Goal: Task Accomplishment & Management: Manage account settings

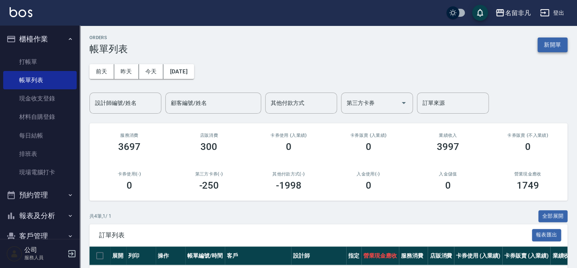
click at [555, 41] on button "新開單" at bounding box center [552, 45] width 30 height 15
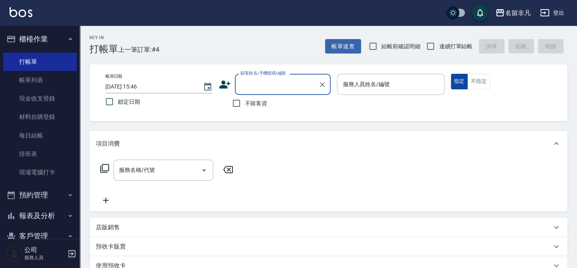
click at [462, 82] on button "指定" at bounding box center [458, 82] width 17 height 16
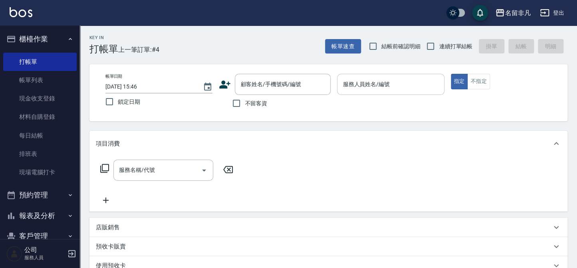
click at [427, 88] on input "服務人員姓名/編號" at bounding box center [390, 84] width 100 height 14
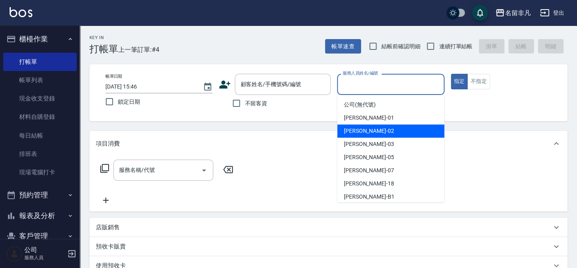
click at [355, 133] on span "[PERSON_NAME]-02" at bounding box center [369, 131] width 50 height 8
type input "[PERSON_NAME]-02"
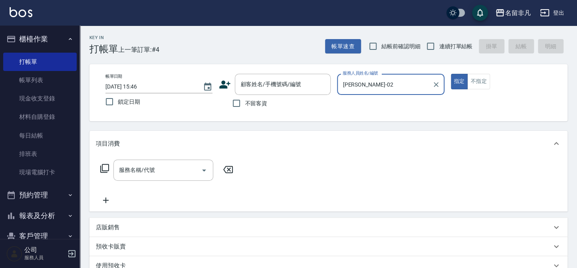
click at [102, 165] on icon at bounding box center [104, 168] width 9 height 9
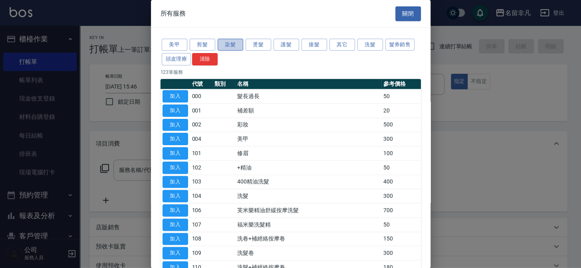
click at [234, 43] on button "染髮" at bounding box center [230, 45] width 26 height 12
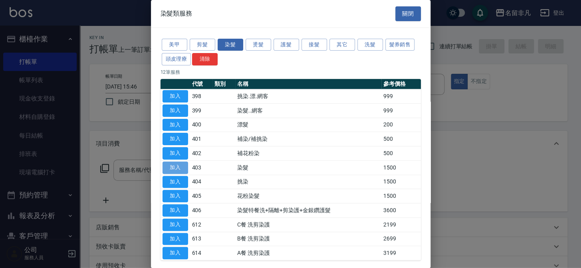
drag, startPoint x: 175, startPoint y: 166, endPoint x: 172, endPoint y: 162, distance: 4.5
click at [175, 166] on button "加入" at bounding box center [175, 168] width 26 height 12
type input "染髮(403)"
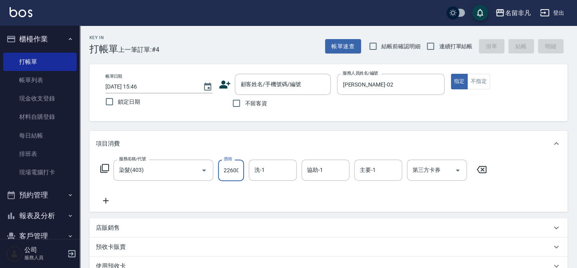
scroll to position [0, 0]
drag, startPoint x: 226, startPoint y: 170, endPoint x: 241, endPoint y: 157, distance: 19.5
click at [227, 170] on input "22600" at bounding box center [231, 171] width 26 height 22
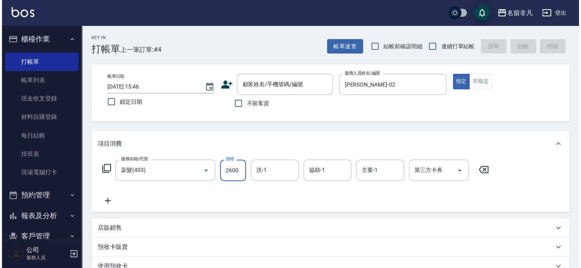
scroll to position [0, 0]
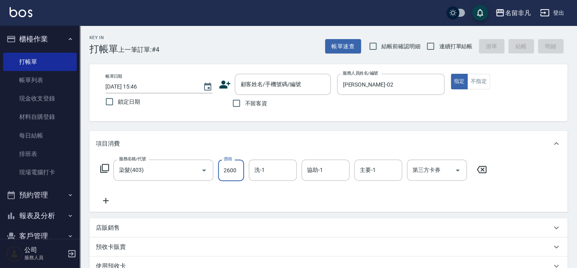
type input "2600"
click at [105, 167] on icon at bounding box center [105, 169] width 10 height 10
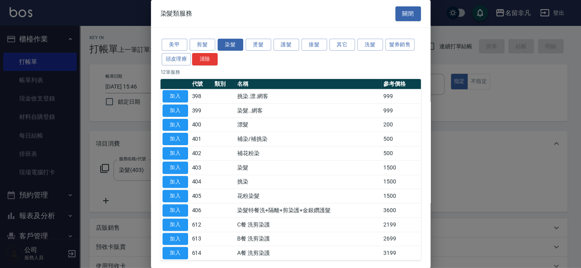
scroll to position [36, 0]
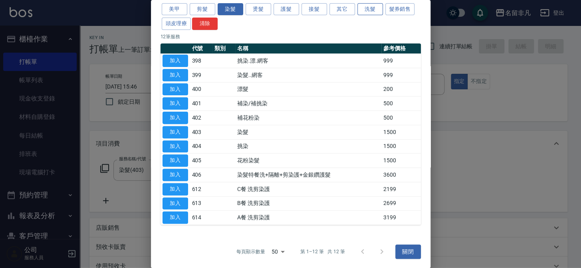
click at [376, 6] on button "洗髮" at bounding box center [370, 9] width 26 height 12
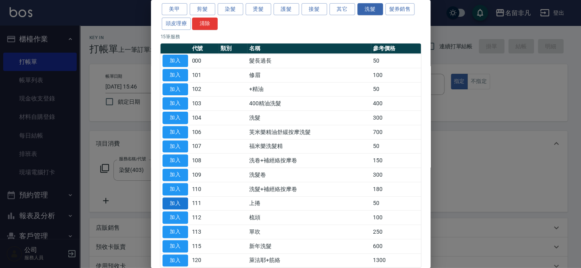
click at [176, 201] on button "加入" at bounding box center [175, 204] width 26 height 12
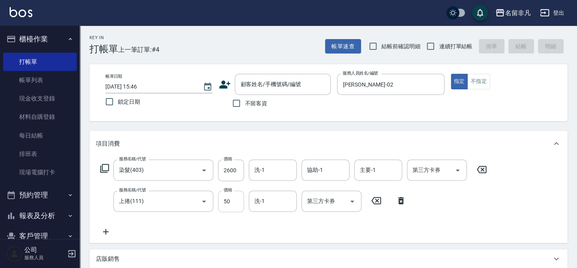
drag, startPoint x: 232, startPoint y: 201, endPoint x: 231, endPoint y: 196, distance: 4.9
click at [232, 201] on input "50" at bounding box center [231, 202] width 26 height 22
drag, startPoint x: 225, startPoint y: 201, endPoint x: 239, endPoint y: 195, distance: 15.0
click at [226, 201] on input "2200" at bounding box center [231, 202] width 26 height 22
type input "200"
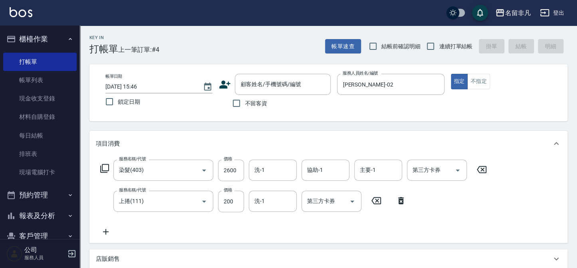
click at [106, 168] on icon at bounding box center [105, 169] width 10 height 10
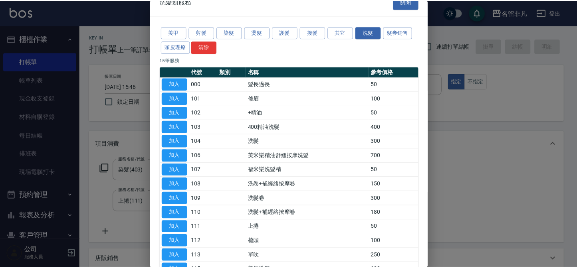
scroll to position [0, 0]
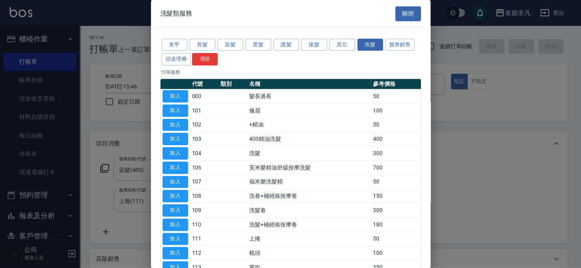
drag, startPoint x: 184, startPoint y: 210, endPoint x: 203, endPoint y: 212, distance: 19.2
click at [185, 211] on button "加入" at bounding box center [175, 210] width 26 height 12
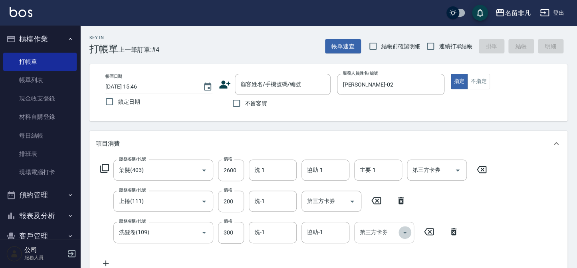
drag, startPoint x: 410, startPoint y: 233, endPoint x: 411, endPoint y: 227, distance: 5.3
click at [410, 232] on button "Open" at bounding box center [404, 232] width 13 height 13
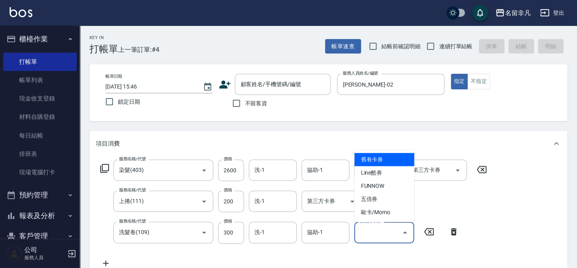
click at [393, 160] on span "舊有卡券" at bounding box center [384, 159] width 60 height 13
type input "舊有卡券"
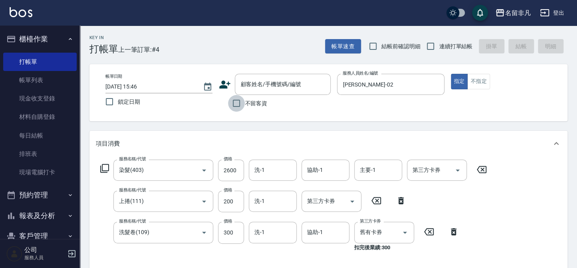
click at [235, 105] on input "不留客資" at bounding box center [236, 103] width 17 height 17
checkbox input "true"
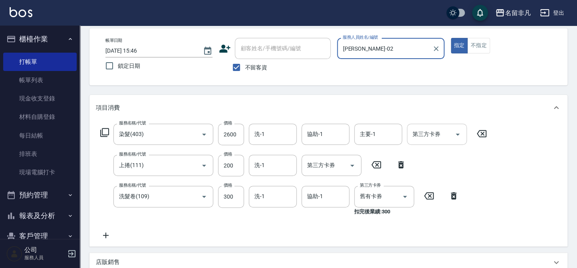
scroll to position [4, 0]
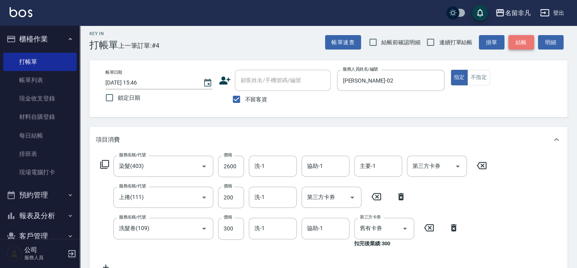
click at [512, 42] on button "結帳" at bounding box center [521, 42] width 26 height 15
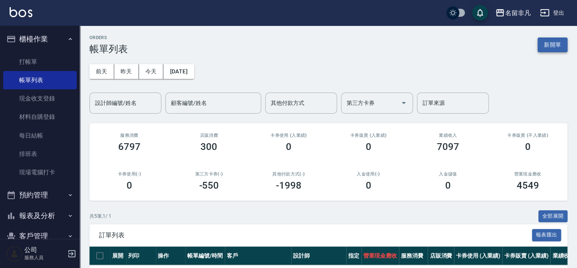
click at [555, 44] on button "新開單" at bounding box center [552, 45] width 30 height 15
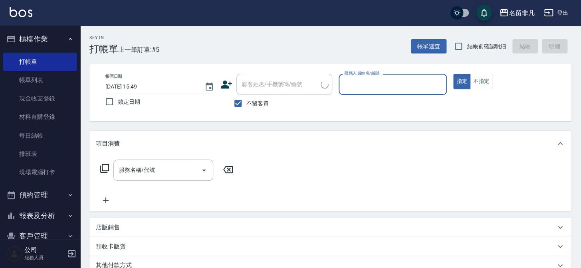
click at [379, 83] on input "服務人員姓名/編號" at bounding box center [392, 84] width 101 height 14
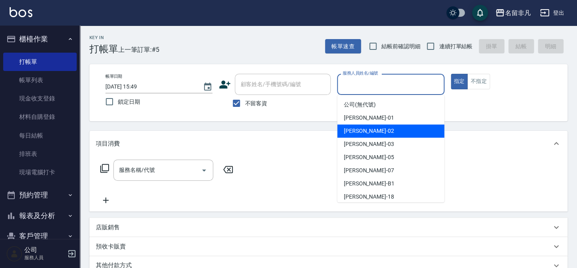
click at [394, 130] on div "[PERSON_NAME]-02" at bounding box center [390, 130] width 107 height 13
type input "[PERSON_NAME]-02"
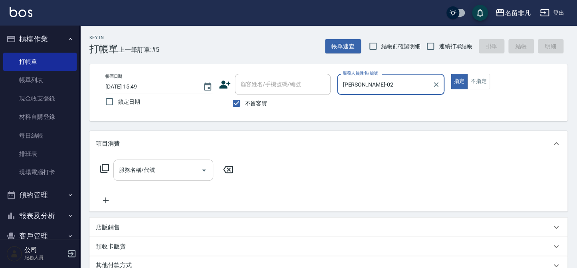
drag, startPoint x: 131, startPoint y: 177, endPoint x: 135, endPoint y: 175, distance: 4.8
click at [132, 175] on input "服務名稱/代號" at bounding box center [157, 170] width 81 height 14
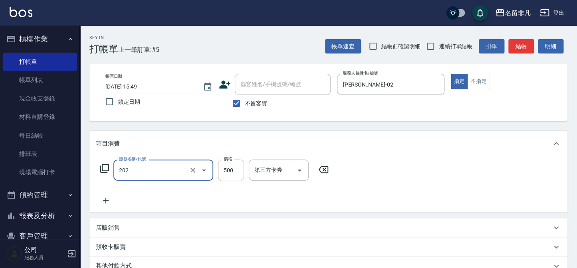
type input "剪髮(202)"
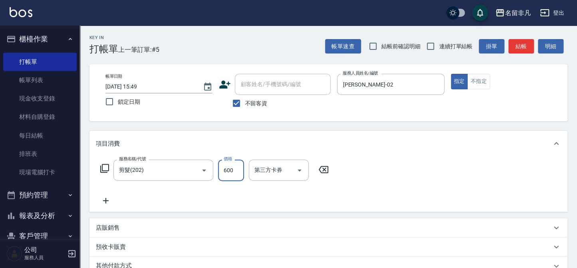
type input "600"
click at [523, 40] on button "結帳" at bounding box center [521, 46] width 26 height 15
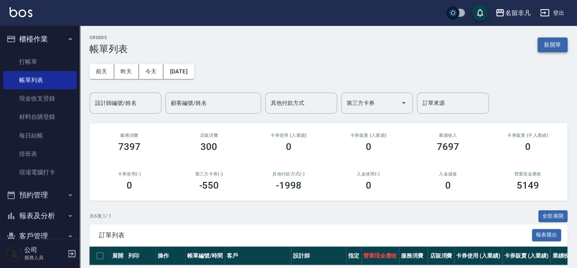
click at [556, 43] on button "新開單" at bounding box center [552, 45] width 30 height 15
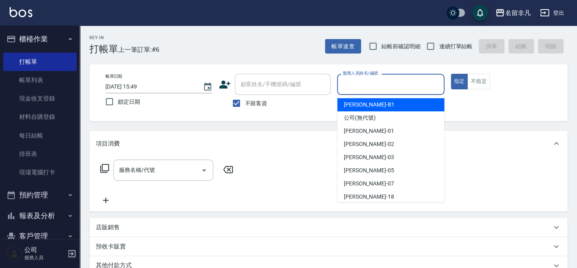
click at [410, 82] on input "服務人員姓名/編號" at bounding box center [390, 84] width 100 height 14
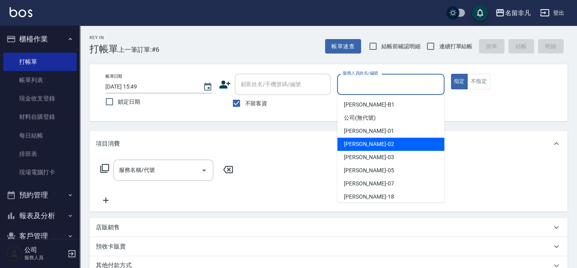
drag, startPoint x: 376, startPoint y: 145, endPoint x: 364, endPoint y: 148, distance: 12.3
click at [375, 146] on div "[PERSON_NAME]-02" at bounding box center [390, 144] width 107 height 13
type input "[PERSON_NAME]-02"
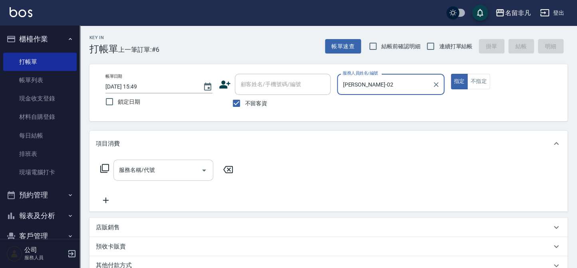
click at [140, 178] on div "服務名稱/代號" at bounding box center [163, 170] width 100 height 21
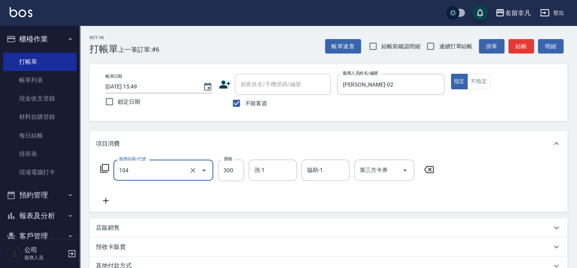
type input "洗髮(104)"
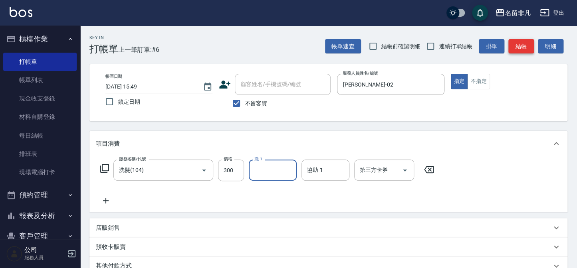
click at [512, 41] on button "結帳" at bounding box center [521, 46] width 26 height 15
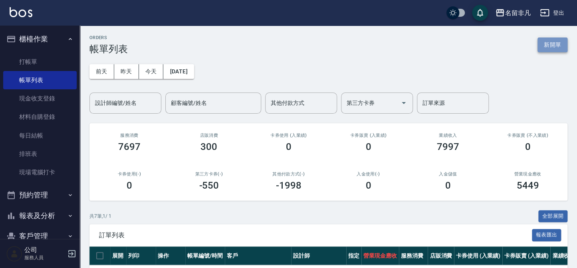
click at [541, 43] on button "新開單" at bounding box center [552, 45] width 30 height 15
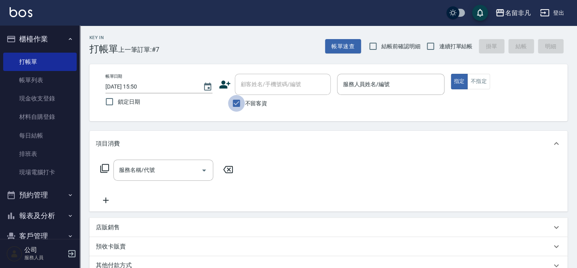
click at [236, 110] on input "不留客資" at bounding box center [236, 103] width 17 height 17
checkbox input "false"
click at [251, 85] on div "顧客姓名/手機號碼/編號 顧客姓名/手機號碼/編號" at bounding box center [283, 84] width 96 height 21
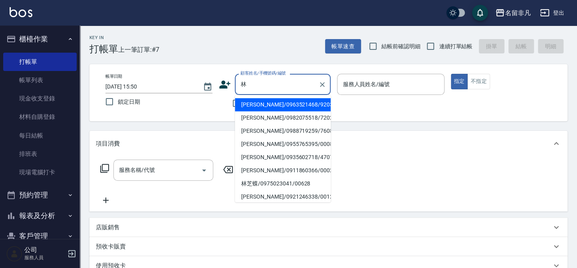
click at [271, 134] on li "[PERSON_NAME]/0988719259/760818" at bounding box center [283, 130] width 96 height 13
type input "[PERSON_NAME]/0988719259/760818"
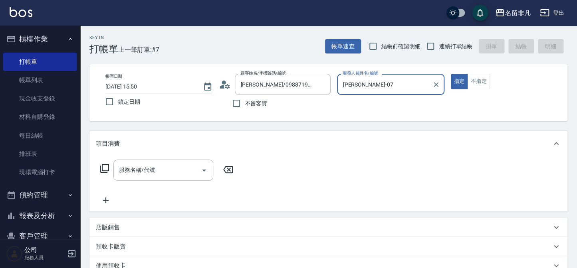
type input "[PERSON_NAME]-07"
click at [107, 168] on icon at bounding box center [105, 169] width 10 height 10
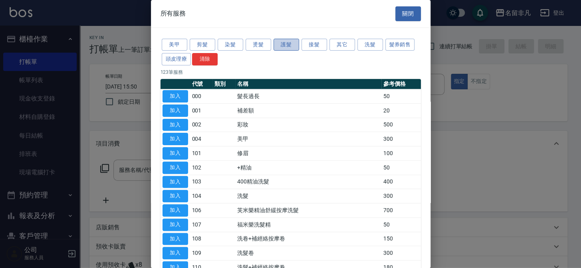
click at [284, 45] on button "護髮" at bounding box center [286, 45] width 26 height 12
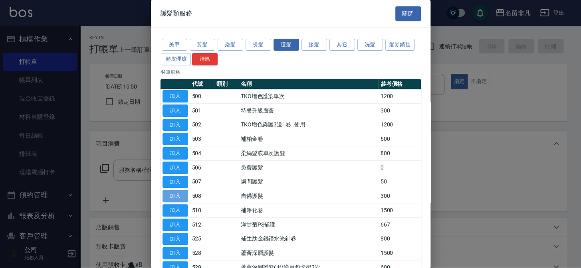
click at [170, 193] on button "加入" at bounding box center [175, 196] width 26 height 12
type input "自備護髮(508)"
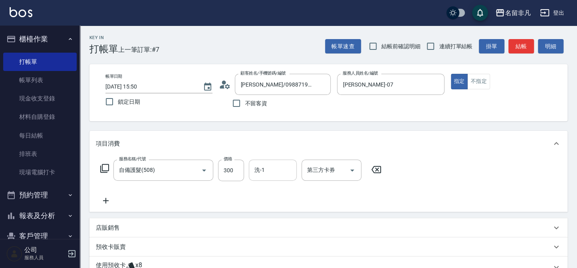
click at [271, 172] on input "洗-1" at bounding box center [272, 170] width 41 height 14
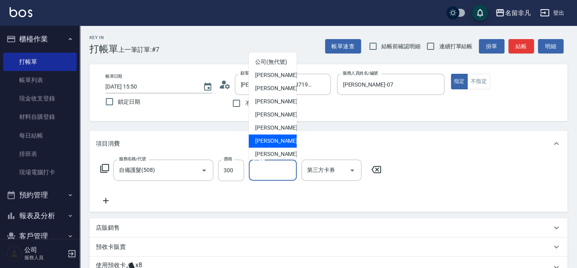
click at [273, 145] on span "[PERSON_NAME]-18" at bounding box center [280, 141] width 50 height 8
type input "[PERSON_NAME]-18"
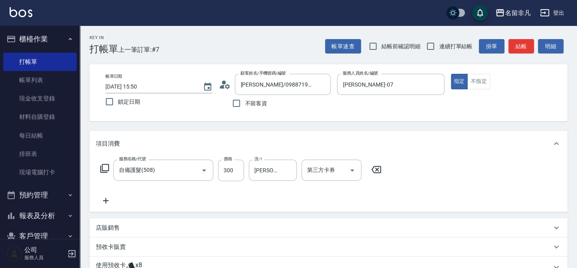
click at [106, 170] on icon at bounding box center [105, 169] width 10 height 10
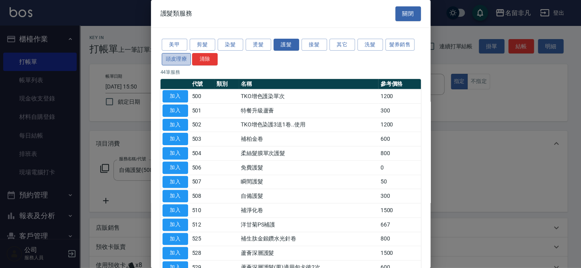
click at [180, 60] on button "頭皮理療" at bounding box center [177, 59] width 30 height 12
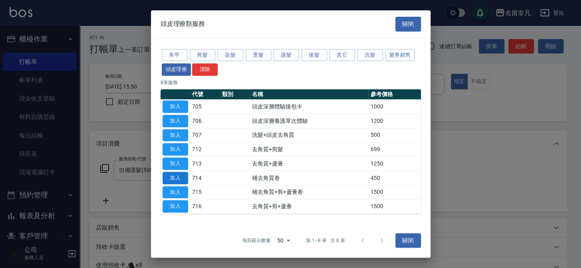
click at [180, 178] on button "加入" at bounding box center [175, 178] width 26 height 12
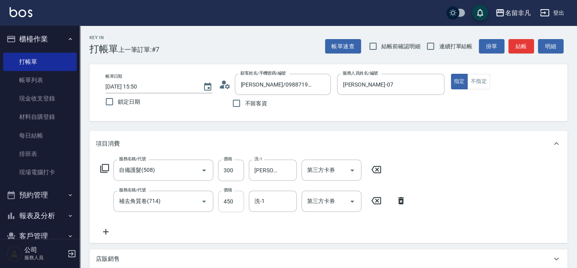
click at [237, 200] on input "450" at bounding box center [231, 202] width 26 height 22
click at [227, 200] on input "5500" at bounding box center [231, 202] width 26 height 22
type input "550"
type input "[PERSON_NAME]-18"
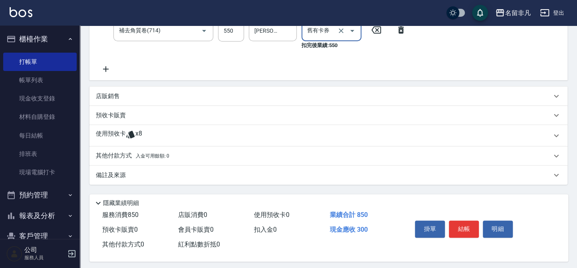
scroll to position [176, 0]
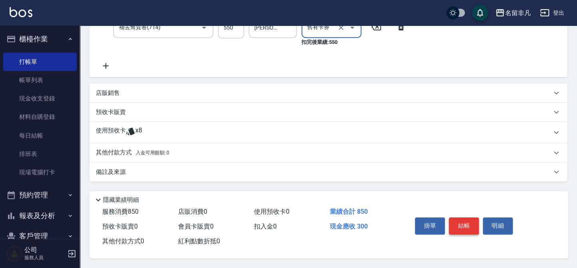
type input "舊有卡券"
click at [465, 224] on button "結帳" at bounding box center [463, 225] width 30 height 17
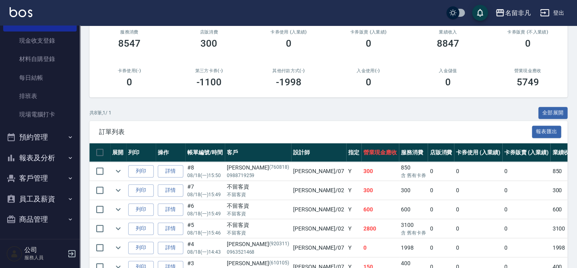
scroll to position [109, 0]
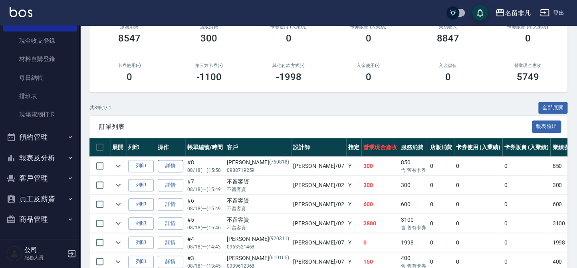
click at [177, 162] on link "詳情" at bounding box center [171, 166] width 26 height 12
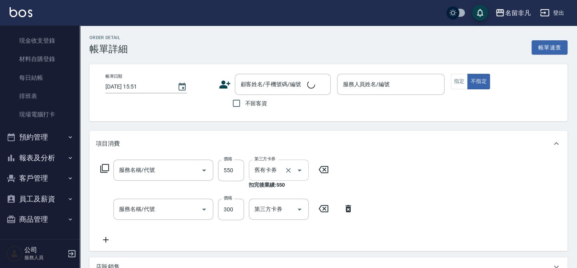
type input "[DATE] 15:50"
type input "[PERSON_NAME]-07"
type input "[PERSON_NAME]/0988719259/760818"
type input "補去角質卷(714)"
type input "自備護髮(508)"
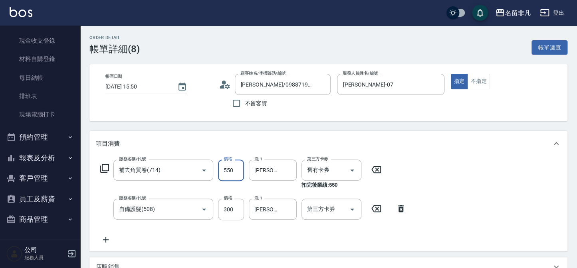
click at [240, 174] on input "550" at bounding box center [231, 171] width 26 height 22
type input "500"
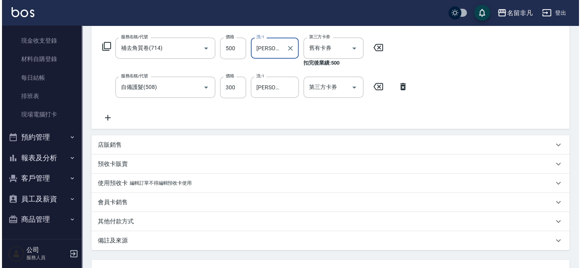
scroll to position [145, 0]
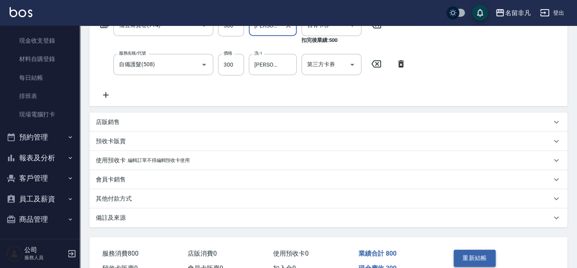
click at [458, 257] on button "重新結帳" at bounding box center [474, 258] width 42 height 17
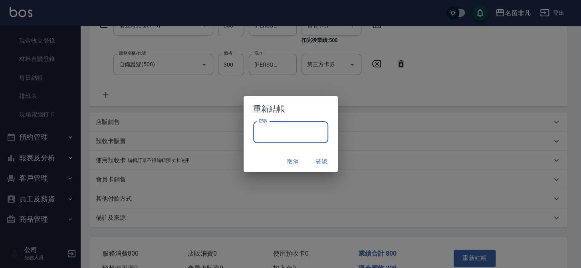
click at [302, 135] on input "密碼" at bounding box center [290, 133] width 75 height 22
type input "****"
click at [323, 158] on button "確認" at bounding box center [322, 161] width 26 height 15
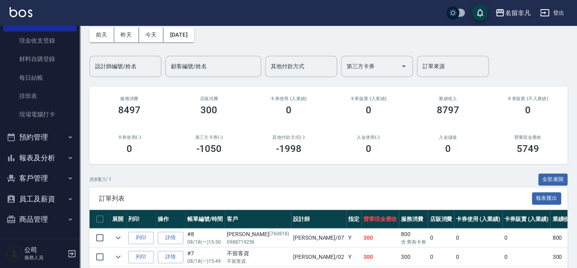
scroll to position [72, 0]
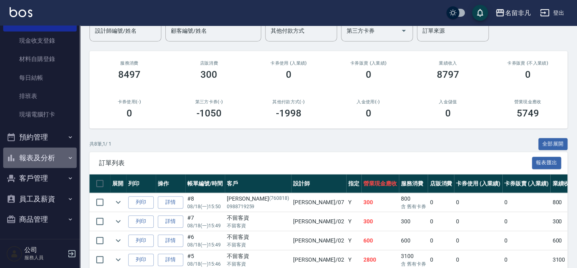
click at [52, 156] on button "報表及分析" at bounding box center [39, 158] width 73 height 21
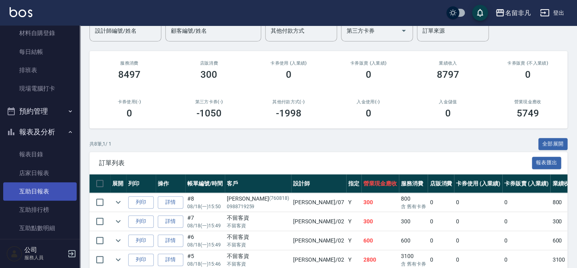
scroll to position [130, 0]
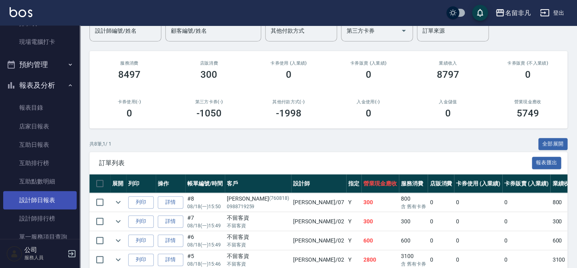
click at [49, 197] on link "設計師日報表" at bounding box center [39, 200] width 73 height 18
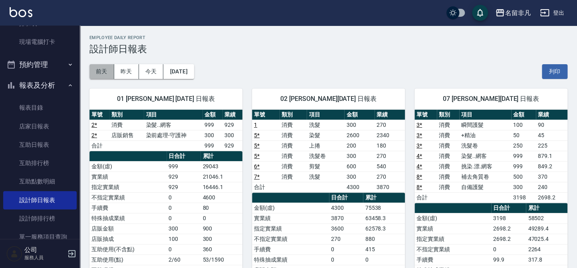
click at [101, 73] on button "前天" at bounding box center [101, 71] width 25 height 15
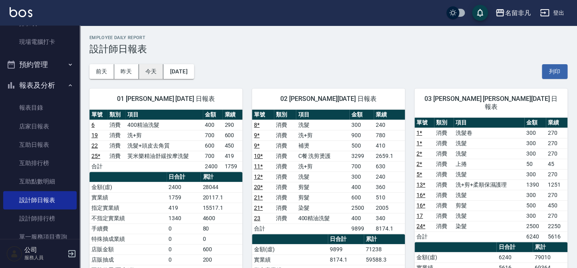
click at [155, 73] on button "今天" at bounding box center [151, 71] width 25 height 15
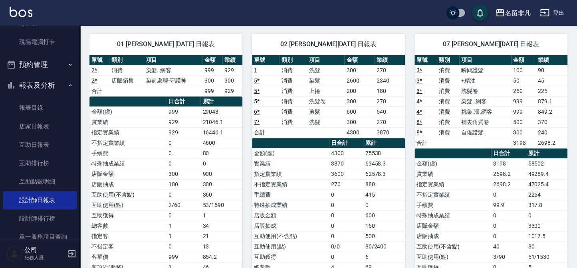
scroll to position [72, 0]
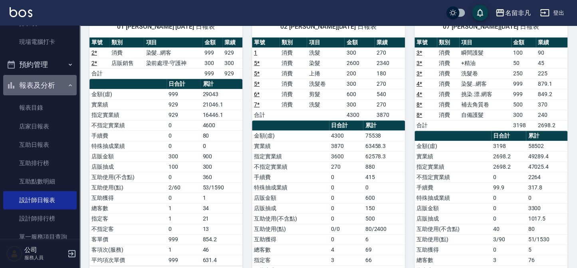
click at [40, 77] on button "報表及分析" at bounding box center [39, 85] width 73 height 21
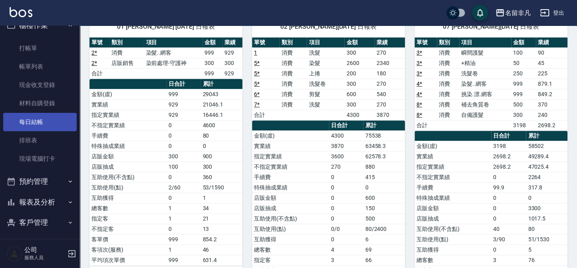
scroll to position [0, 0]
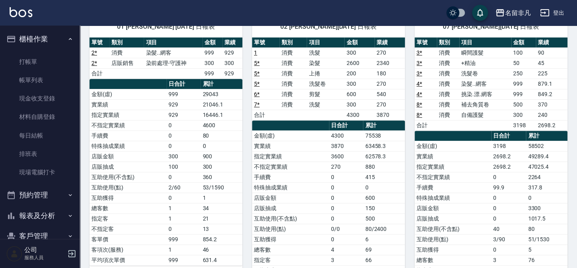
click at [58, 43] on button "櫃檯作業" at bounding box center [39, 39] width 73 height 21
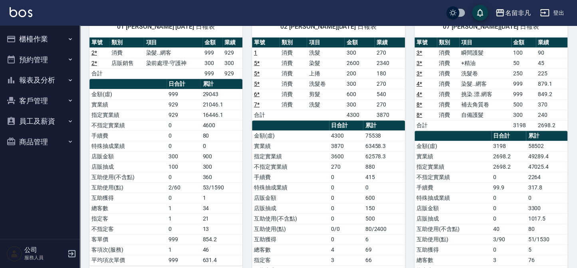
click at [28, 42] on button "櫃檯作業" at bounding box center [39, 39] width 73 height 21
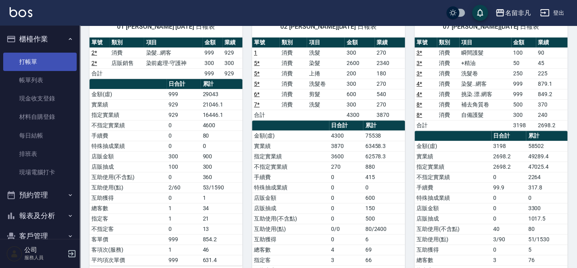
click at [39, 64] on link "打帳單" at bounding box center [39, 62] width 73 height 18
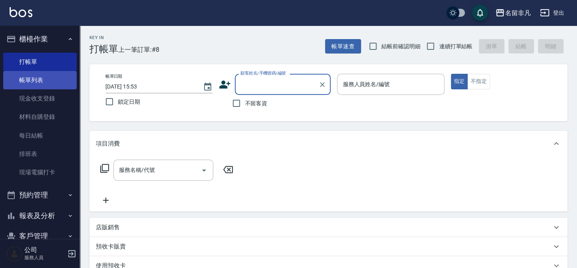
click at [41, 87] on link "帳單列表" at bounding box center [39, 80] width 73 height 18
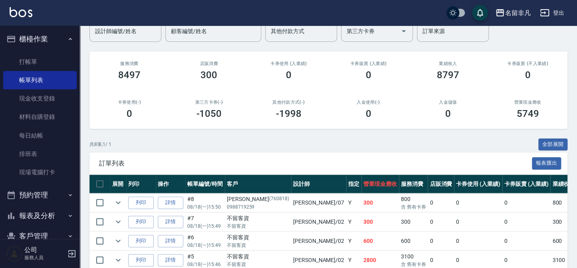
scroll to position [72, 0]
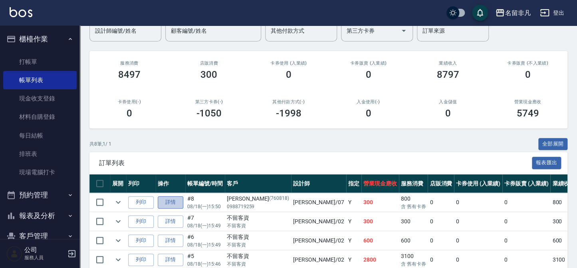
click at [166, 198] on link "詳情" at bounding box center [171, 202] width 26 height 12
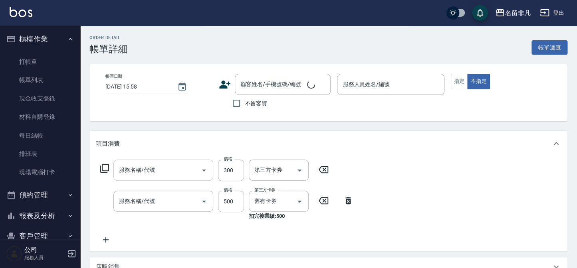
type input "[DATE] 15:50"
type input "[PERSON_NAME]-07"
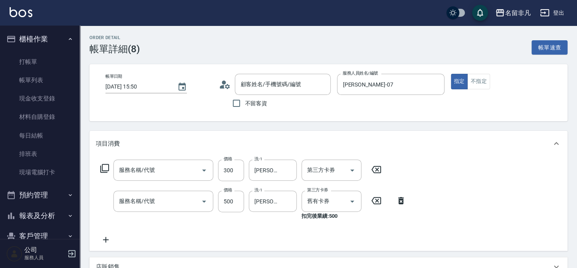
type input "自備護髮(508)"
type input "補去角質卷(714)"
type input "[PERSON_NAME]/0988719259/760818"
click at [105, 168] on icon at bounding box center [105, 169] width 10 height 10
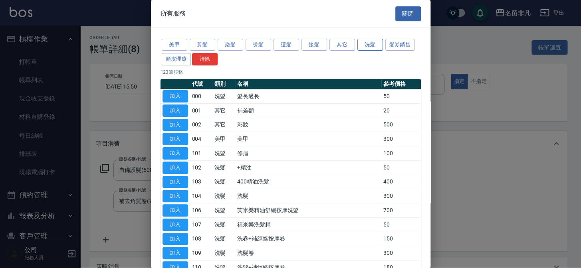
click at [361, 45] on button "洗髮" at bounding box center [370, 45] width 26 height 12
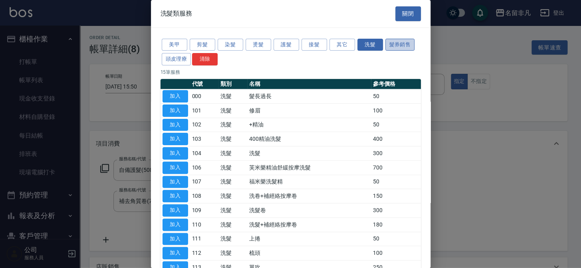
click at [405, 49] on button "髮券銷售" at bounding box center [400, 45] width 30 height 12
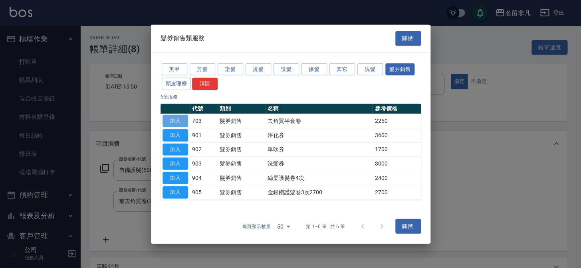
click at [175, 122] on button "加入" at bounding box center [175, 121] width 26 height 12
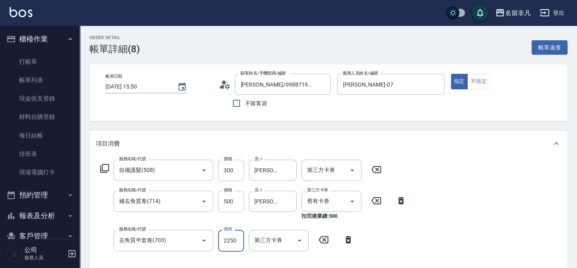
click at [231, 242] on input "2250" at bounding box center [231, 241] width 26 height 22
type input "5000"
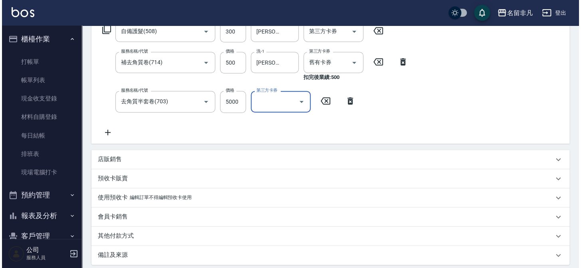
scroll to position [220, 0]
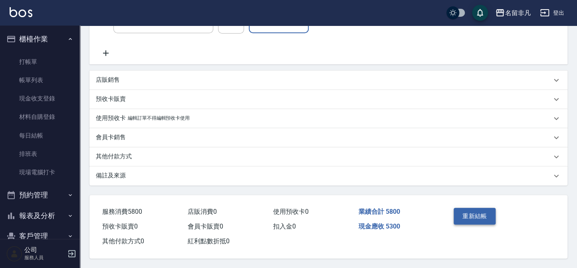
click at [479, 211] on button "重新結帳" at bounding box center [474, 216] width 42 height 17
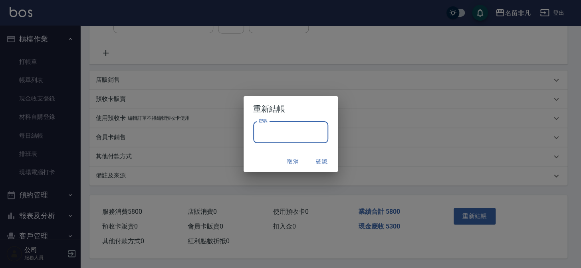
click at [316, 133] on input "密碼" at bounding box center [290, 133] width 75 height 22
type input "****"
click at [322, 166] on button "確認" at bounding box center [322, 161] width 26 height 15
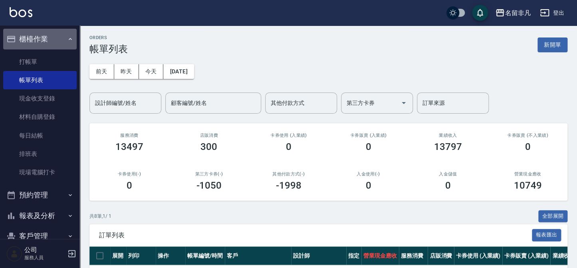
click at [43, 41] on button "櫃檯作業" at bounding box center [39, 39] width 73 height 21
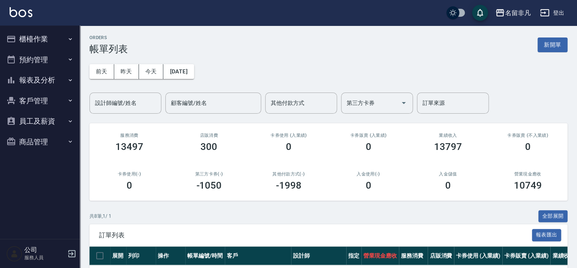
click at [45, 84] on button "報表及分析" at bounding box center [39, 80] width 73 height 21
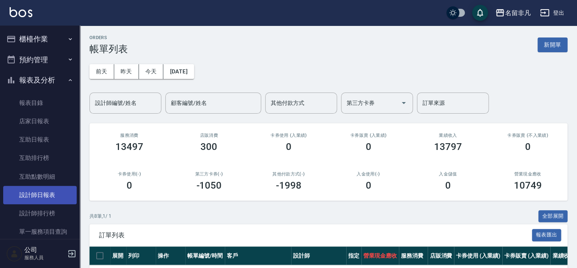
click at [55, 195] on link "設計師日報表" at bounding box center [39, 195] width 73 height 18
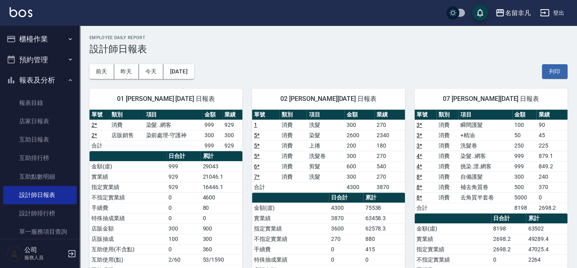
click at [53, 83] on button "報表及分析" at bounding box center [39, 80] width 73 height 21
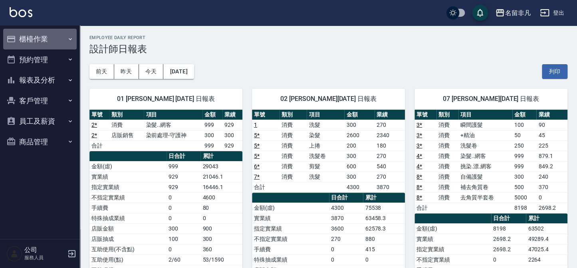
click at [71, 41] on icon "button" at bounding box center [70, 39] width 6 height 6
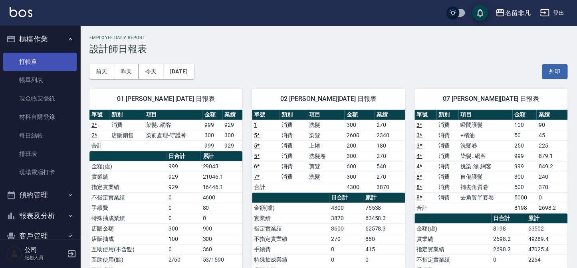
click at [41, 57] on link "打帳單" at bounding box center [39, 62] width 73 height 18
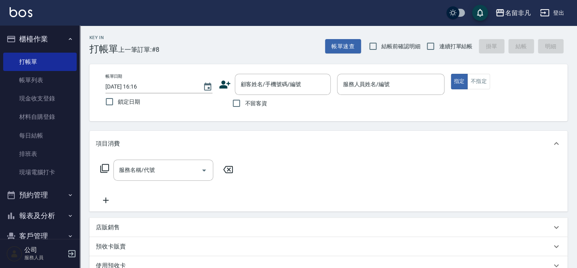
click at [245, 106] on span "不留客資" at bounding box center [256, 103] width 22 height 8
click at [245, 106] on input "不留客資" at bounding box center [236, 103] width 17 height 17
checkbox input "true"
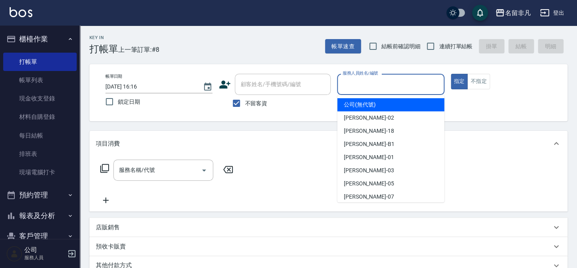
drag, startPoint x: 358, startPoint y: 89, endPoint x: 366, endPoint y: 90, distance: 8.0
click at [359, 89] on input "服務人員姓名/編號" at bounding box center [390, 84] width 100 height 14
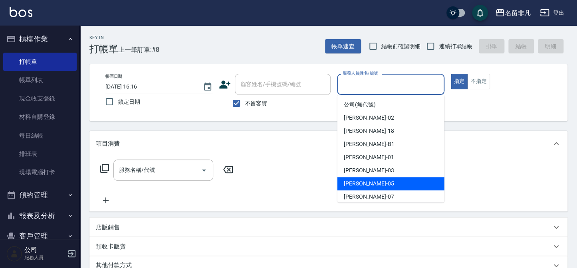
click at [391, 186] on div "[PERSON_NAME] -05" at bounding box center [390, 183] width 107 height 13
type input "[PERSON_NAME]-05"
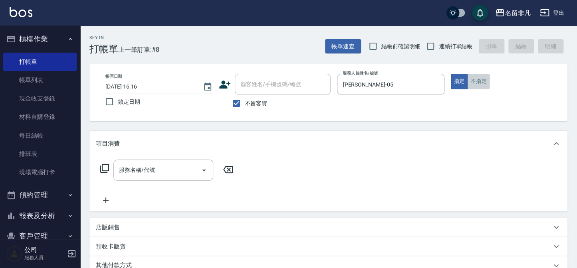
drag, startPoint x: 483, startPoint y: 85, endPoint x: 454, endPoint y: 90, distance: 28.7
click at [482, 86] on button "不指定" at bounding box center [478, 82] width 22 height 16
click at [174, 165] on input "服務名稱/代號" at bounding box center [157, 170] width 81 height 14
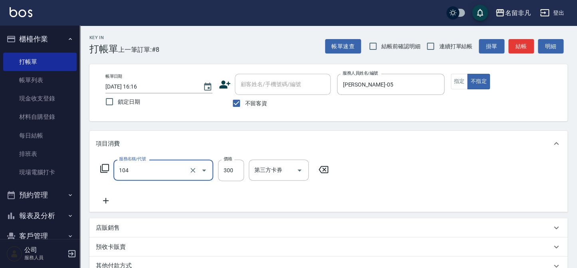
type input "洗髮(104)"
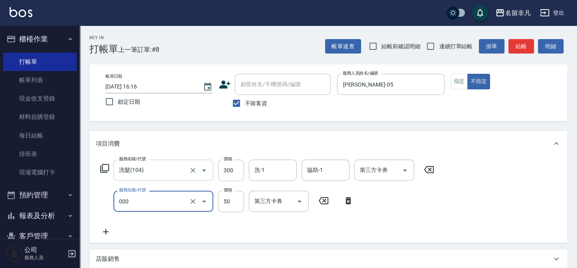
type input "髮長過長(000)"
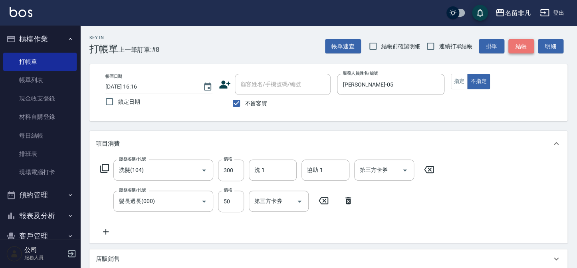
click at [525, 45] on button "結帳" at bounding box center [521, 46] width 26 height 15
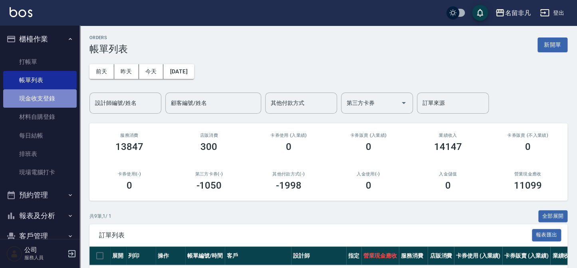
click at [58, 97] on link "現金收支登錄" at bounding box center [39, 98] width 73 height 18
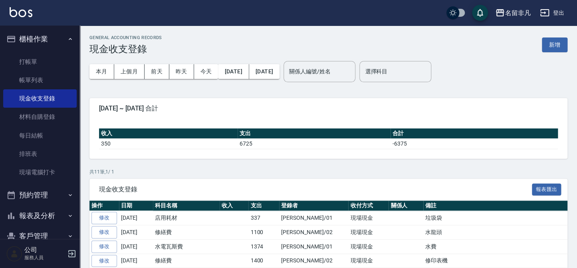
click at [558, 45] on button "新增" at bounding box center [554, 45] width 26 height 15
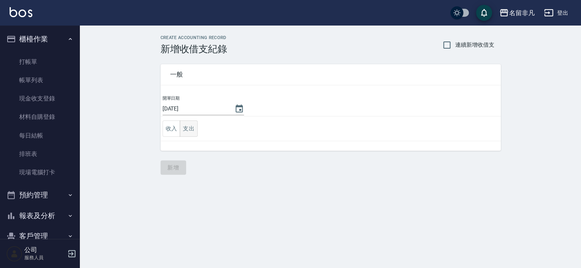
click at [188, 129] on button "支出" at bounding box center [189, 128] width 18 height 16
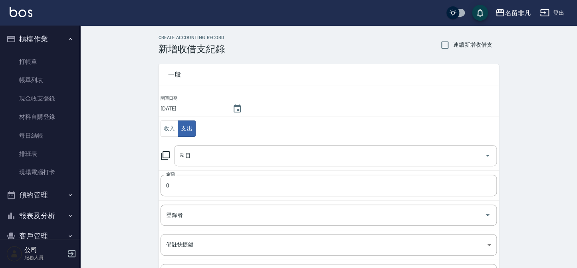
click at [486, 156] on icon "Open" at bounding box center [487, 156] width 10 height 10
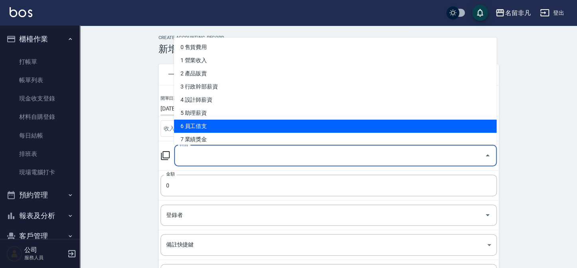
scroll to position [72, 0]
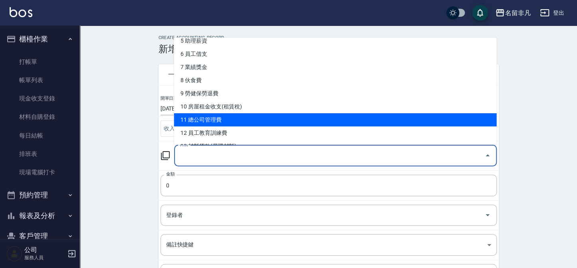
click at [408, 119] on li "11 總公司管理費" at bounding box center [335, 119] width 322 height 13
type input "11 總公司管理費"
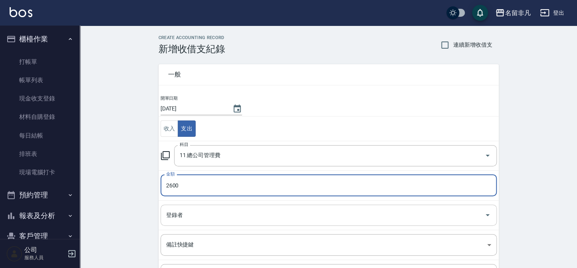
click at [487, 215] on icon "Open" at bounding box center [487, 215] width 10 height 10
type input "2600"
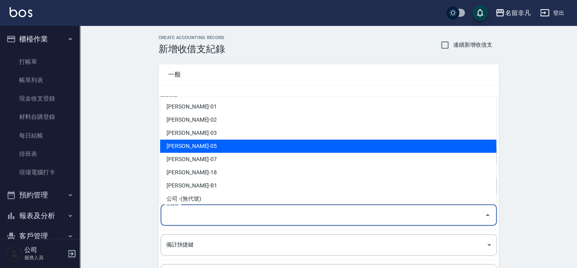
click at [240, 145] on li "[PERSON_NAME]-05" at bounding box center [328, 146] width 336 height 13
type input "[PERSON_NAME]-05"
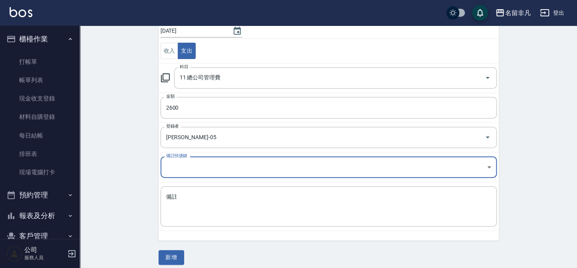
scroll to position [84, 0]
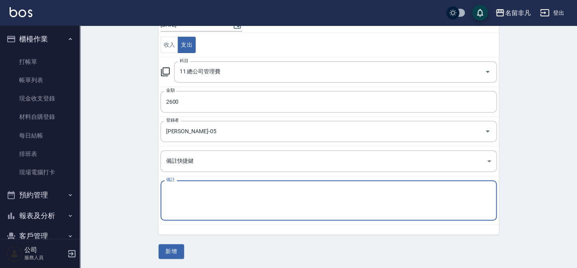
click at [199, 200] on textarea "備註" at bounding box center [328, 200] width 325 height 27
type textarea "[PHONE_NUMBER]大樓管理費"
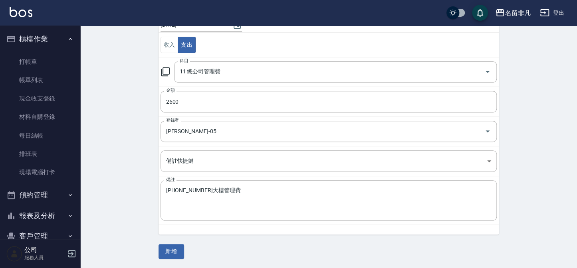
drag, startPoint x: 170, startPoint y: 251, endPoint x: 174, endPoint y: 259, distance: 8.6
click at [174, 259] on div "CREATE ACCOUNTING RECORD 新增收借支紀錄 連續新增收借支 一般 開單日期 [DATE] 收入 支出 科目 11 總公司管理費 科目 金…" at bounding box center [328, 105] width 497 height 327
click at [175, 250] on button "新增" at bounding box center [171, 251] width 26 height 15
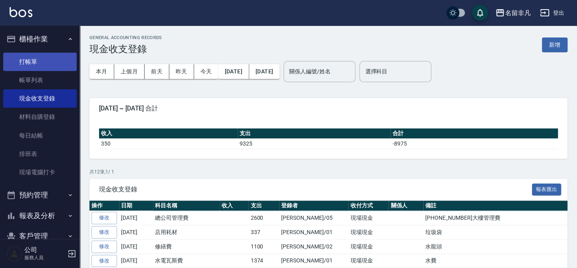
click at [54, 61] on link "打帳單" at bounding box center [39, 62] width 73 height 18
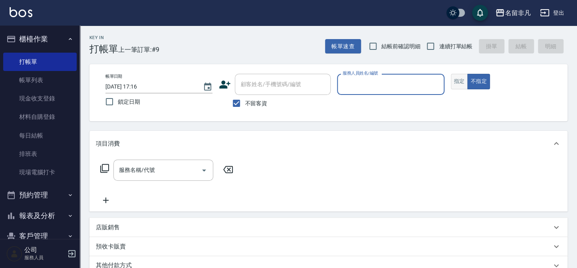
click at [456, 79] on button "指定" at bounding box center [458, 82] width 17 height 16
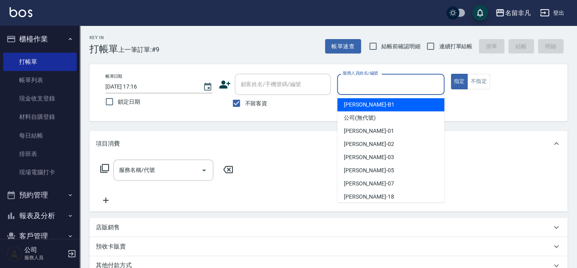
click at [344, 81] on input "服務人員姓名/編號" at bounding box center [390, 84] width 100 height 14
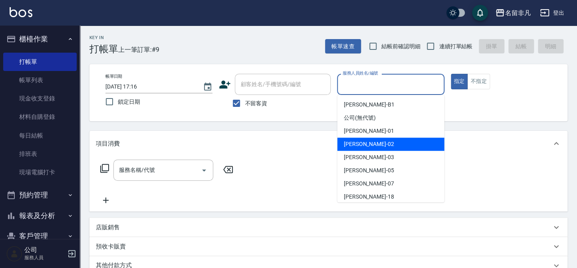
click at [356, 141] on span "[PERSON_NAME]-02" at bounding box center [369, 144] width 50 height 8
type input "[PERSON_NAME]-02"
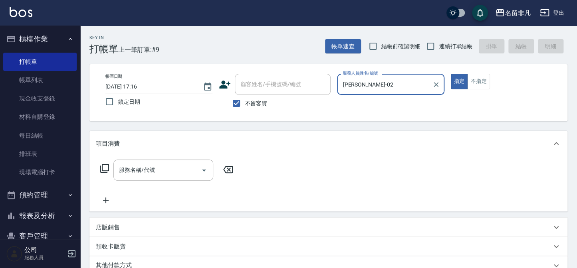
click at [122, 169] on div "服務名稱/代號 服務名稱/代號" at bounding box center [163, 170] width 100 height 21
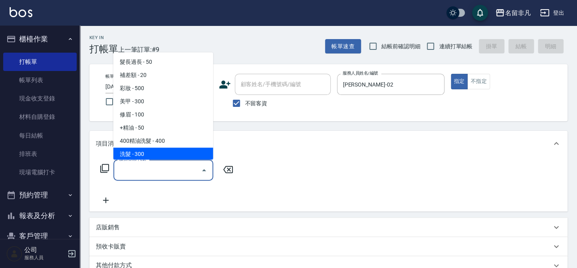
click at [150, 153] on span "洗髮 - 300" at bounding box center [163, 154] width 100 height 13
type input "洗髮(104)"
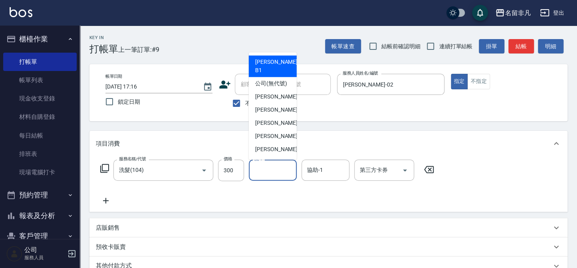
click at [284, 172] on input "洗-1" at bounding box center [272, 170] width 41 height 14
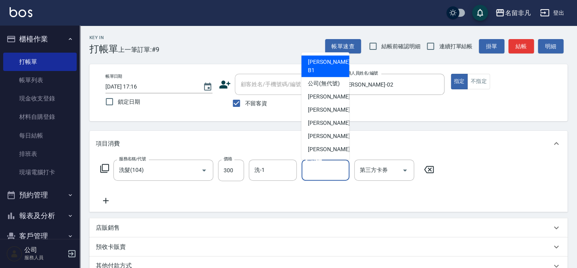
click at [329, 169] on input "協助-1" at bounding box center [325, 170] width 41 height 14
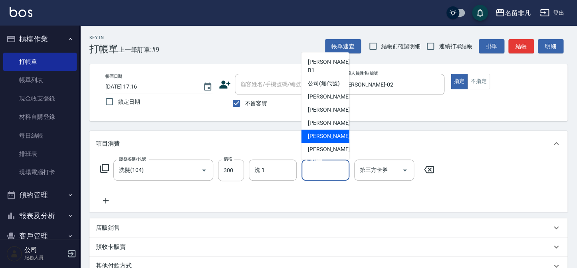
click at [337, 135] on div "[PERSON_NAME] -05" at bounding box center [325, 136] width 48 height 13
type input "[PERSON_NAME]-05"
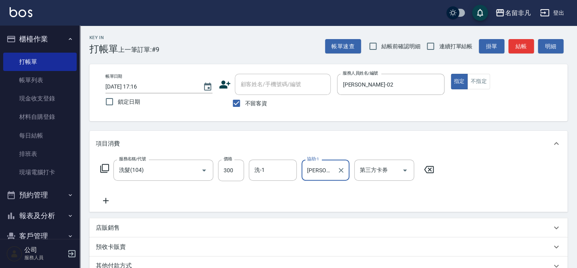
click at [523, 43] on button "結帳" at bounding box center [521, 46] width 26 height 15
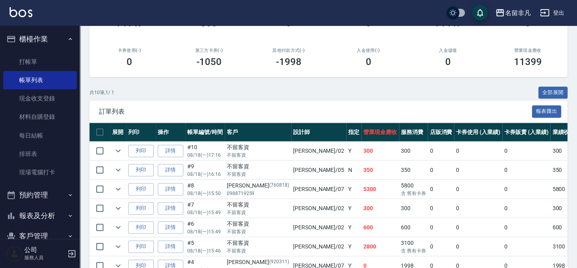
scroll to position [145, 0]
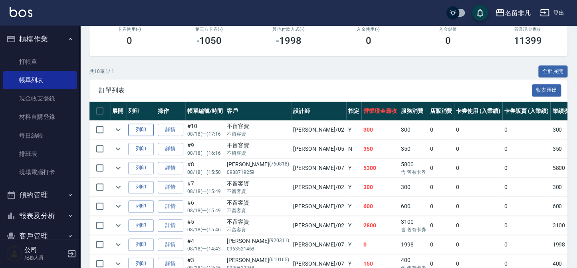
click at [142, 127] on button "列印" at bounding box center [141, 130] width 26 height 12
click at [115, 130] on icon "expand row" at bounding box center [118, 130] width 10 height 10
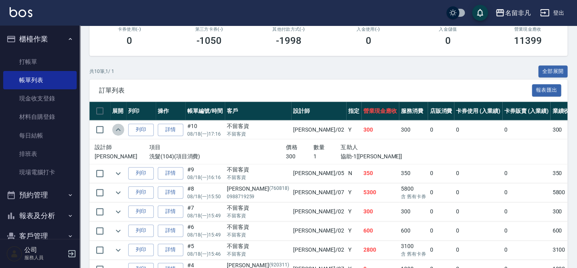
click at [115, 130] on icon "expand row" at bounding box center [118, 130] width 10 height 10
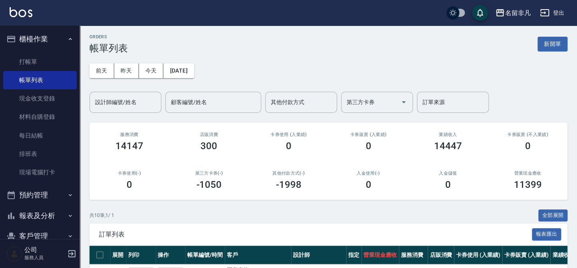
scroll to position [0, 0]
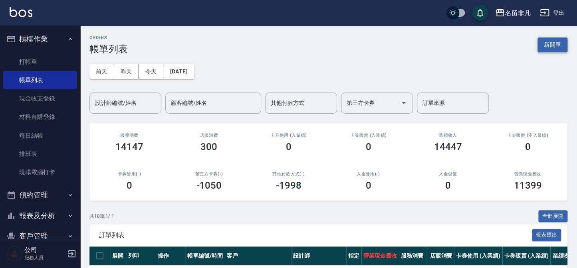
click at [550, 49] on button "新開單" at bounding box center [552, 45] width 30 height 15
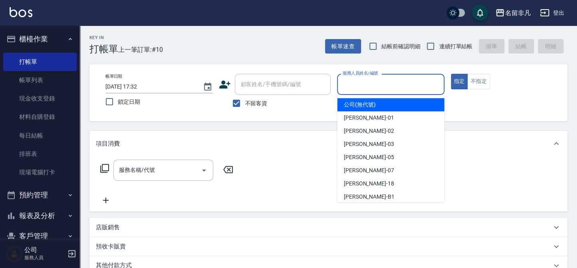
click at [383, 84] on input "服務人員姓名/編號" at bounding box center [390, 84] width 100 height 14
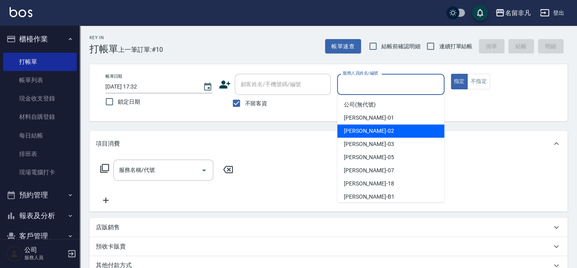
click at [369, 131] on div "[PERSON_NAME]-02" at bounding box center [390, 130] width 107 height 13
type input "[PERSON_NAME]-02"
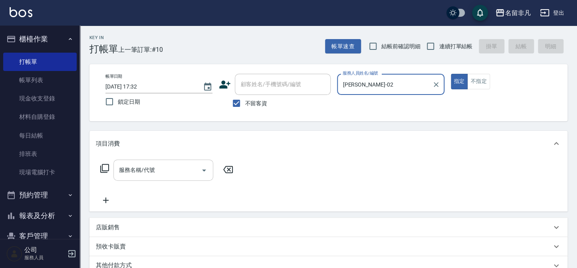
click at [169, 169] on input "服務名稱/代號" at bounding box center [157, 170] width 81 height 14
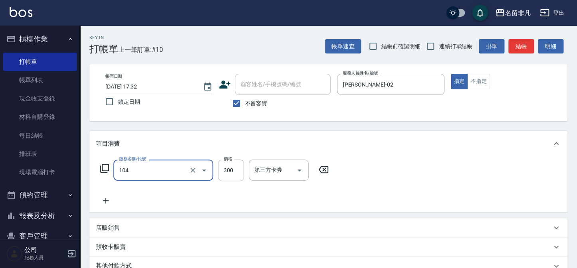
type input "洗髮(104)"
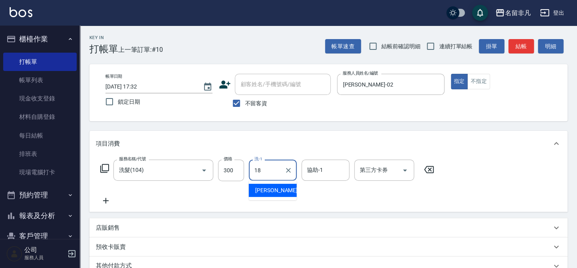
type input "[PERSON_NAME]-18"
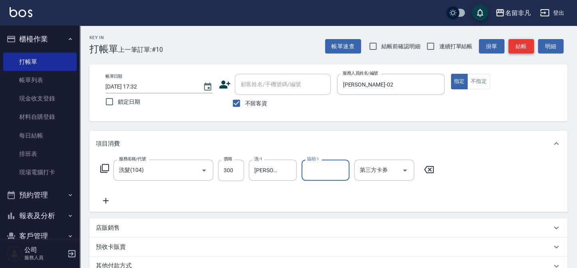
click at [512, 49] on button "結帳" at bounding box center [521, 46] width 26 height 15
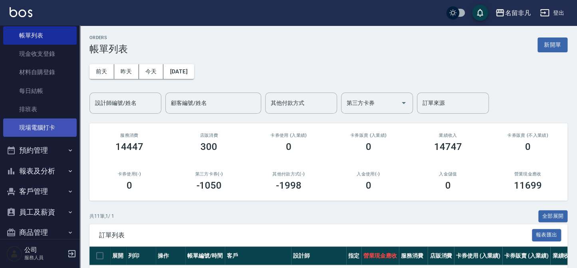
scroll to position [58, 0]
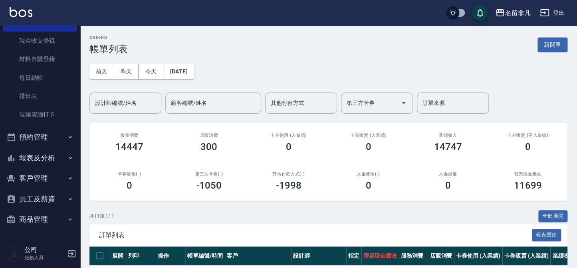
click at [40, 159] on button "報表及分析" at bounding box center [39, 158] width 73 height 21
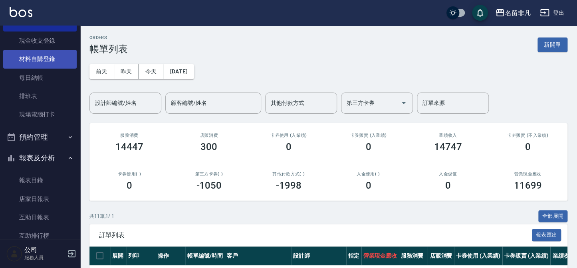
click at [46, 59] on link "材料自購登錄" at bounding box center [39, 59] width 73 height 18
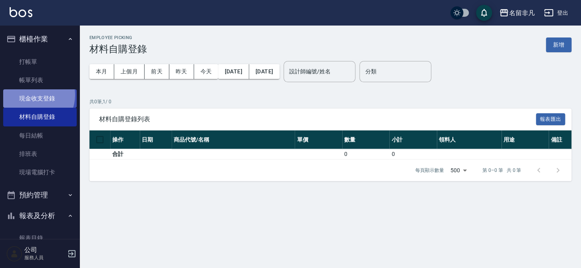
click at [31, 95] on link "現金收支登錄" at bounding box center [39, 98] width 73 height 18
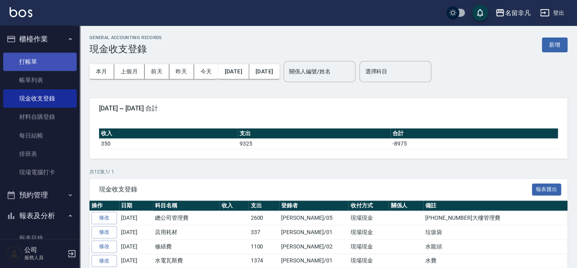
click at [30, 60] on link "打帳單" at bounding box center [39, 62] width 73 height 18
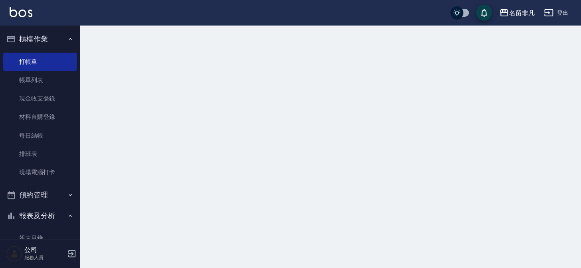
click at [26, 41] on button "櫃檯作業" at bounding box center [39, 39] width 73 height 21
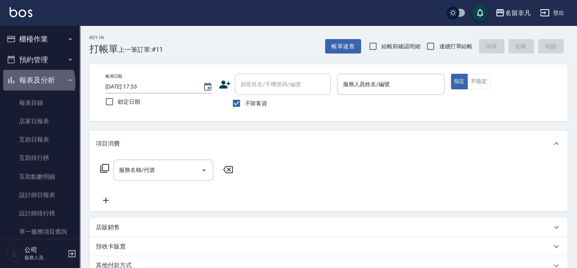
click at [36, 83] on button "報表及分析" at bounding box center [39, 80] width 73 height 21
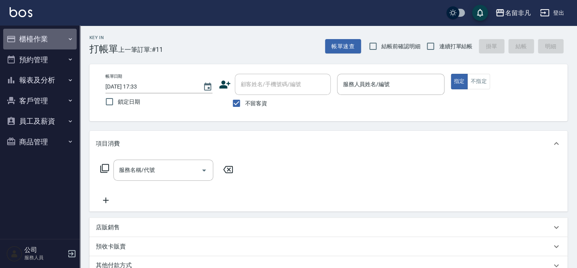
click at [40, 36] on button "櫃檯作業" at bounding box center [39, 39] width 73 height 21
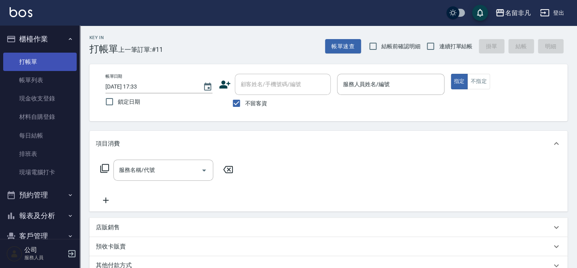
drag, startPoint x: 42, startPoint y: 67, endPoint x: 67, endPoint y: 69, distance: 24.8
click at [42, 67] on link "打帳單" at bounding box center [39, 62] width 73 height 18
drag, startPoint x: 40, startPoint y: 81, endPoint x: 152, endPoint y: 179, distance: 149.0
click at [40, 81] on link "帳單列表" at bounding box center [39, 80] width 73 height 18
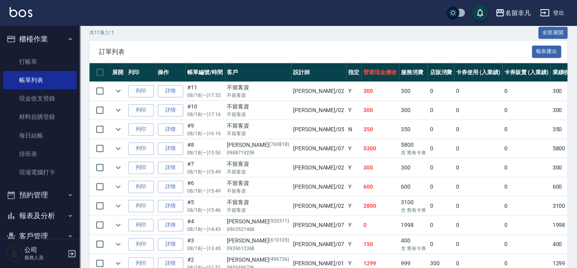
scroll to position [171, 0]
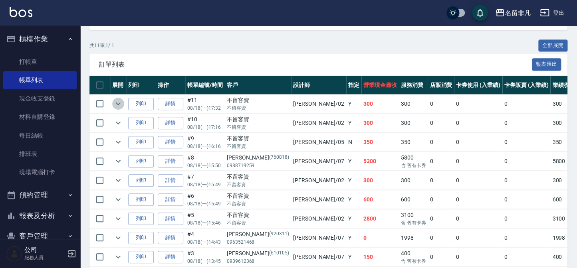
click at [120, 107] on icon "expand row" at bounding box center [118, 104] width 10 height 10
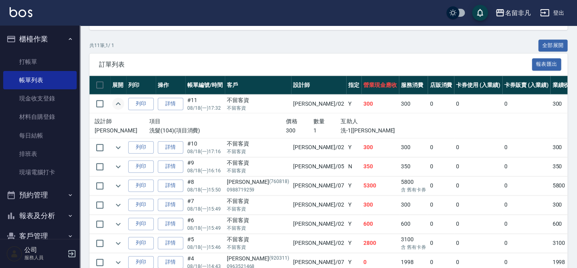
click at [120, 107] on icon "expand row" at bounding box center [118, 104] width 10 height 10
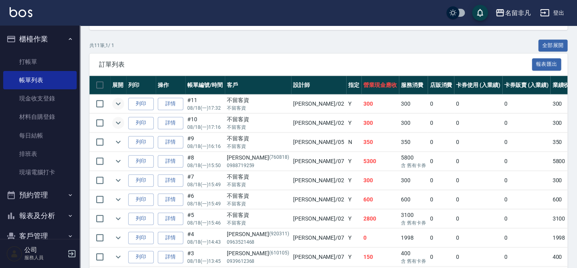
click at [124, 123] on button "expand row" at bounding box center [118, 123] width 12 height 12
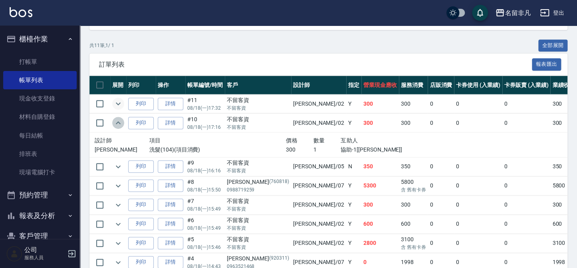
click at [124, 123] on button "expand row" at bounding box center [118, 123] width 12 height 12
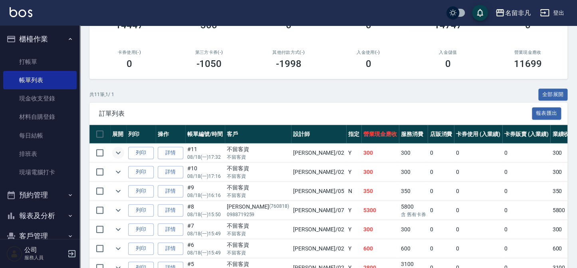
scroll to position [134, 0]
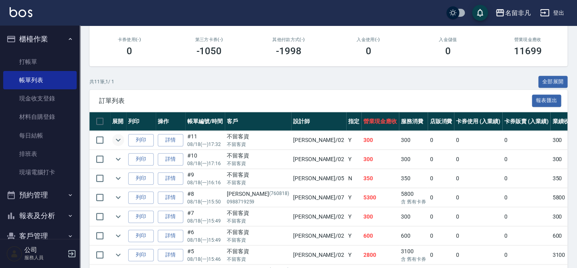
click at [124, 200] on td at bounding box center [118, 197] width 16 height 19
click at [118, 198] on icon "expand row" at bounding box center [118, 198] width 10 height 10
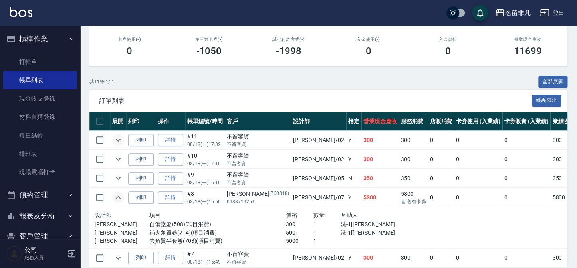
scroll to position [171, 0]
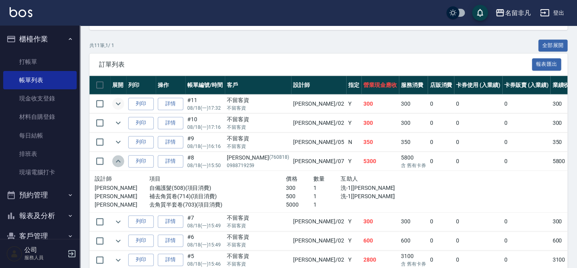
click at [120, 162] on icon "expand row" at bounding box center [118, 161] width 10 height 10
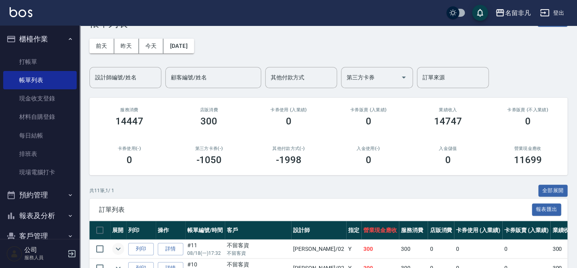
scroll to position [0, 0]
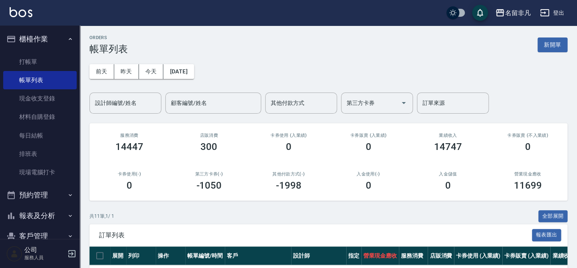
click at [551, 55] on div "[DATE] [DATE] [DATE] [DATE] 設計師編號/姓名 設計師編號/姓名 顧客編號/姓名 顧客編號/姓名 其他付款方式 其他付款方式 第三方…" at bounding box center [328, 84] width 478 height 59
click at [551, 46] on button "新開單" at bounding box center [552, 45] width 30 height 15
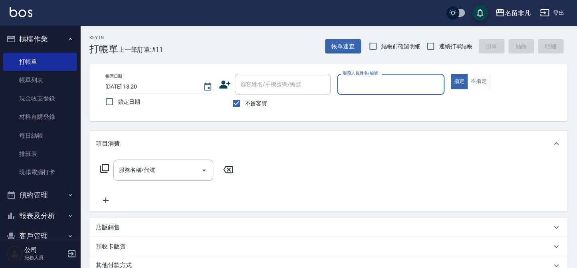
click at [254, 104] on span "不留客資" at bounding box center [256, 103] width 22 height 8
click at [245, 104] on input "不留客資" at bounding box center [236, 103] width 17 height 17
checkbox input "false"
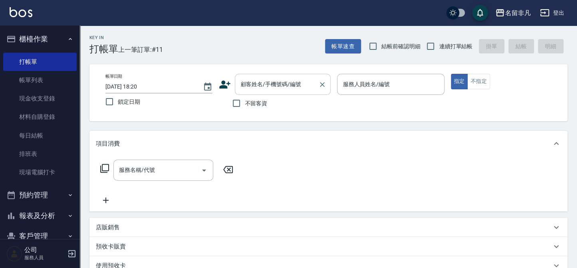
click at [273, 82] on div "顧客姓名/手機號碼/編號 顧客姓名/手機號碼/編號" at bounding box center [283, 84] width 96 height 21
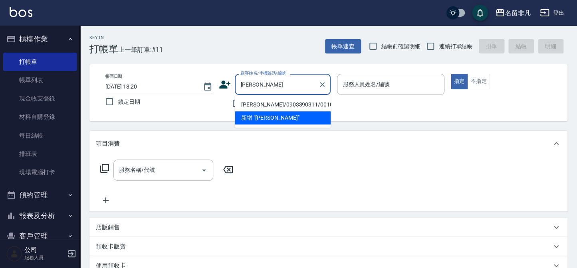
drag, startPoint x: 292, startPoint y: 109, endPoint x: 360, endPoint y: 105, distance: 67.9
click at [293, 109] on li "[PERSON_NAME]/0903390311/001031" at bounding box center [283, 104] width 96 height 13
type input "[PERSON_NAME]/0903390311/001031"
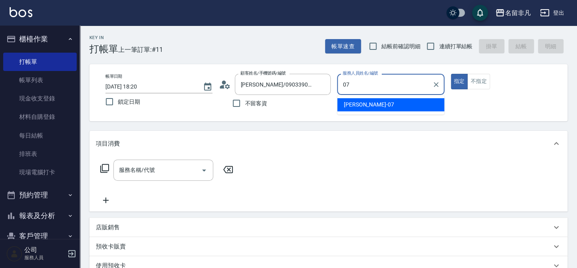
type input "[PERSON_NAME]-07"
type button "true"
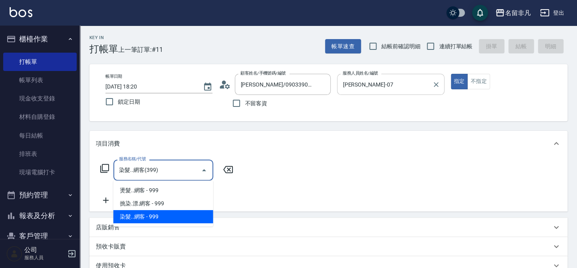
type input "染髮..網客(399)"
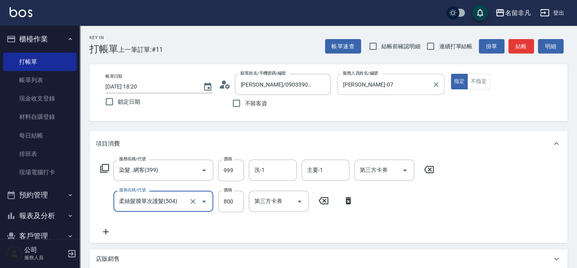
type input "柔絲髮膜單次護髮(504)"
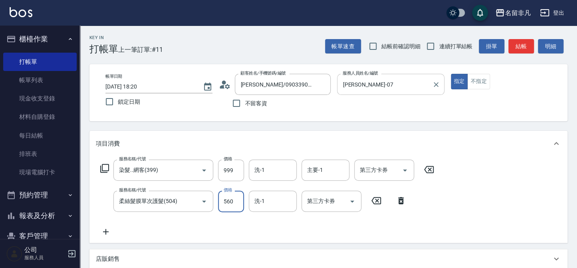
type input "560"
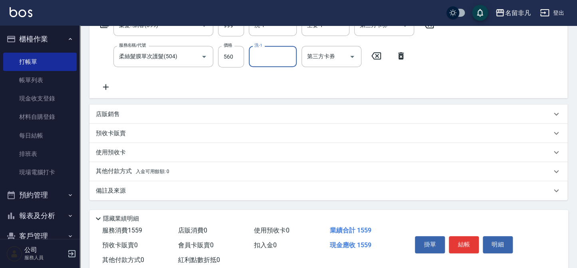
scroll to position [166, 0]
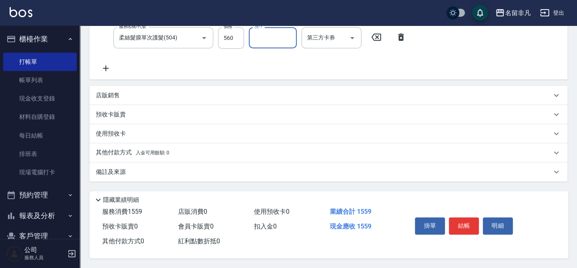
click at [102, 148] on p "其他付款方式 入金可用餘額: 0" at bounding box center [132, 152] width 73 height 9
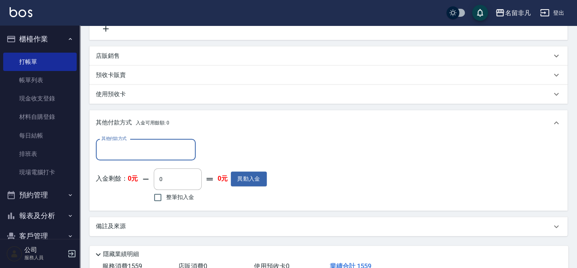
scroll to position [238, 0]
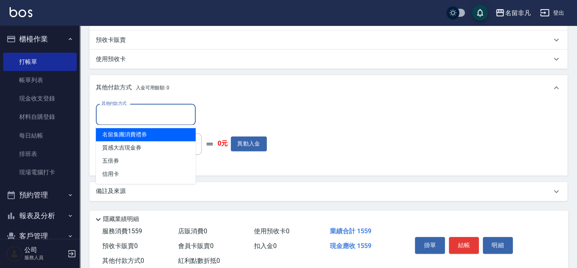
click at [108, 109] on input "其他付款方式" at bounding box center [145, 114] width 93 height 14
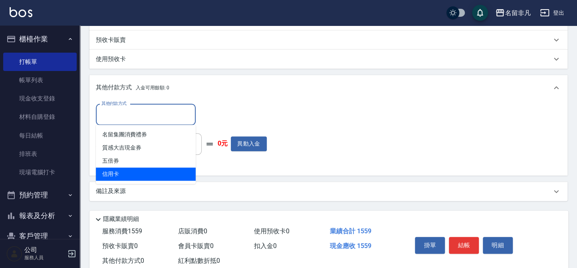
click at [121, 174] on span "信用卡" at bounding box center [146, 174] width 100 height 13
type input "信用卡"
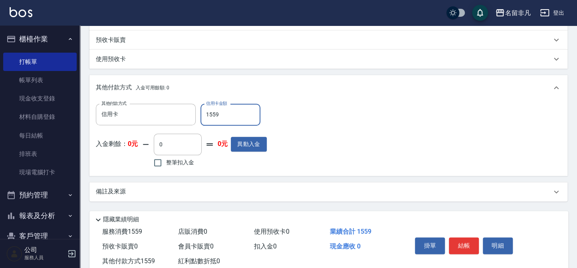
type input "1559"
click at [462, 244] on button "結帳" at bounding box center [463, 245] width 30 height 17
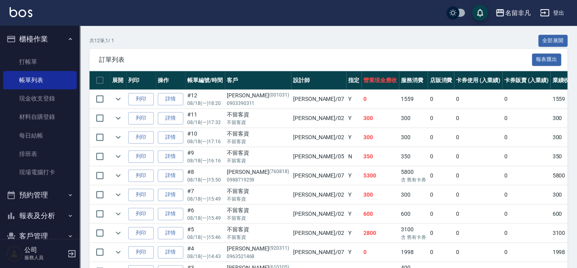
scroll to position [181, 0]
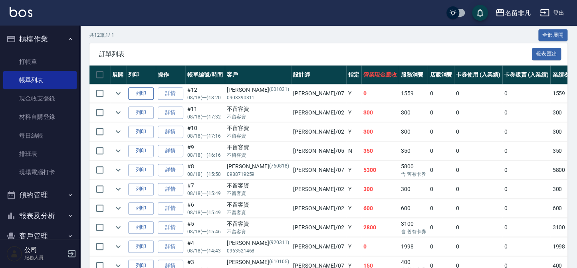
click at [144, 96] on button "列印" at bounding box center [141, 93] width 26 height 12
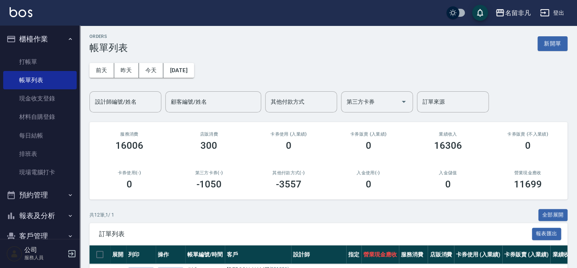
scroll to position [0, 0]
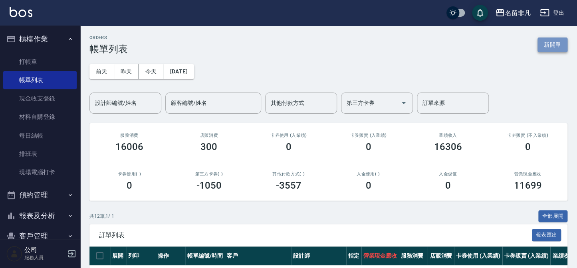
click at [539, 46] on button "新開單" at bounding box center [552, 45] width 30 height 15
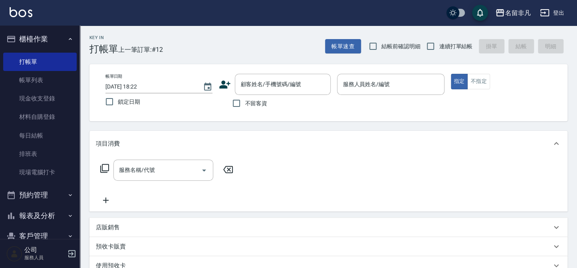
click at [259, 105] on span "不留客資" at bounding box center [256, 103] width 22 height 8
click at [245, 105] on input "不留客資" at bounding box center [236, 103] width 17 height 17
checkbox input "true"
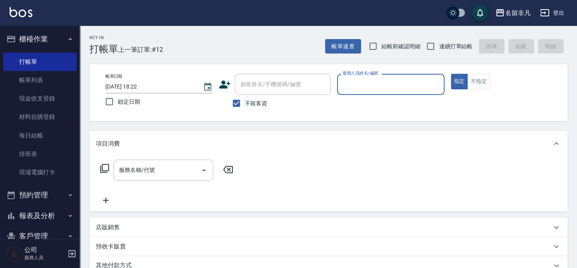
type input "7"
type input "[PERSON_NAME]-07"
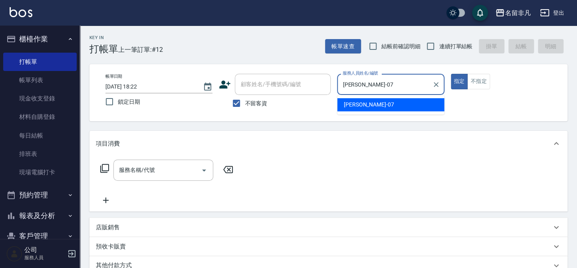
type button "true"
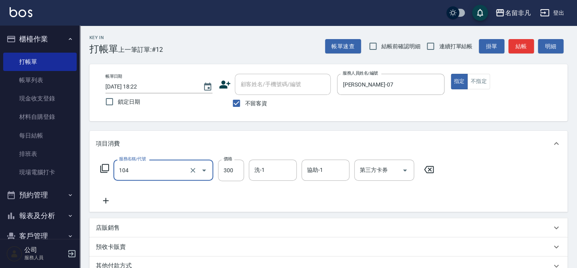
type input "洗髮(104)"
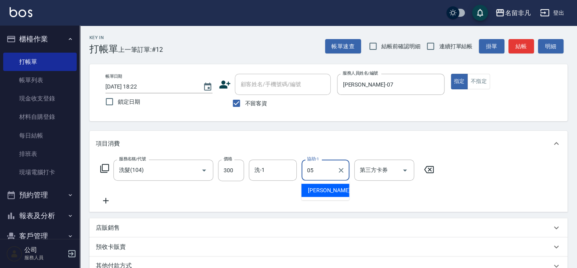
type input "[PERSON_NAME]-05"
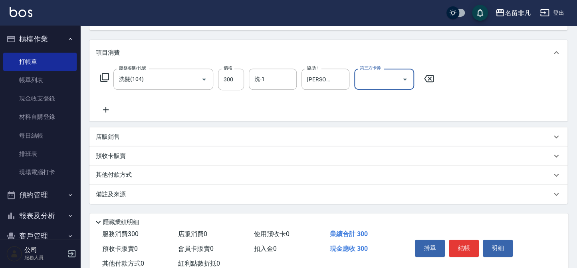
scroll to position [115, 0]
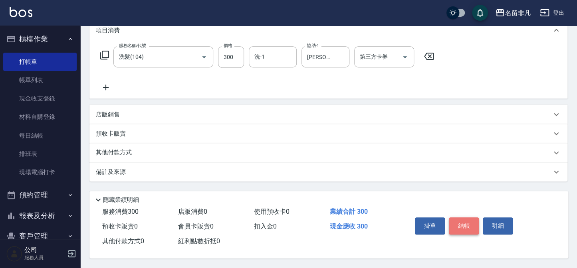
click at [466, 223] on button "結帳" at bounding box center [463, 225] width 30 height 17
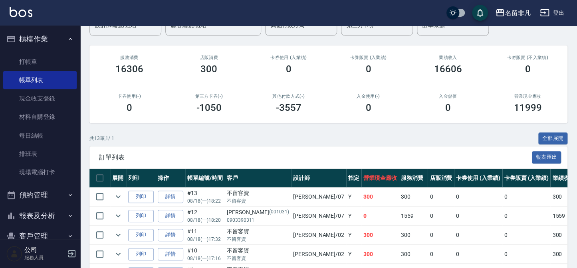
scroll to position [109, 0]
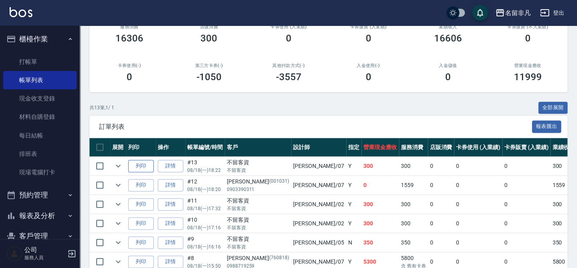
click at [145, 166] on button "列印" at bounding box center [141, 166] width 26 height 12
click at [23, 42] on button "櫃檯作業" at bounding box center [39, 39] width 73 height 21
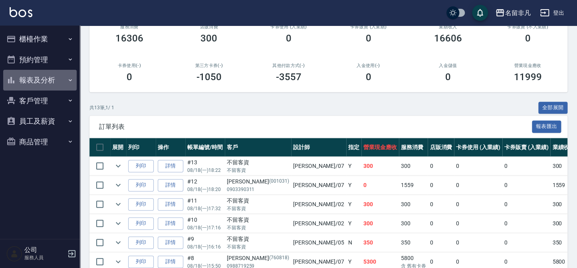
drag, startPoint x: 47, startPoint y: 83, endPoint x: 50, endPoint y: 87, distance: 4.9
click at [48, 84] on button "報表及分析" at bounding box center [39, 80] width 73 height 21
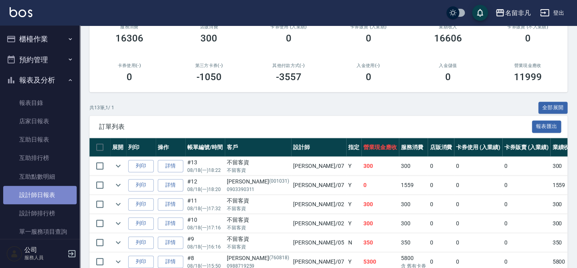
click at [47, 196] on link "設計師日報表" at bounding box center [39, 195] width 73 height 18
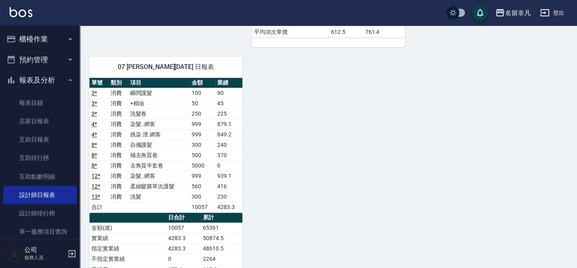
scroll to position [399, 0]
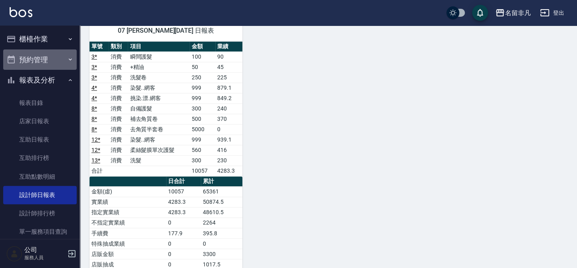
click at [39, 70] on ul "櫃檯作業 打帳單 帳單列表 現金收支登錄 材料自購登錄 每日結帳 排班表 現場電腦打卡 預約管理 預約管理 單日預約紀錄 單週預約紀錄 報表及分析 報表目錄 …" at bounding box center [39, 186] width 73 height 321
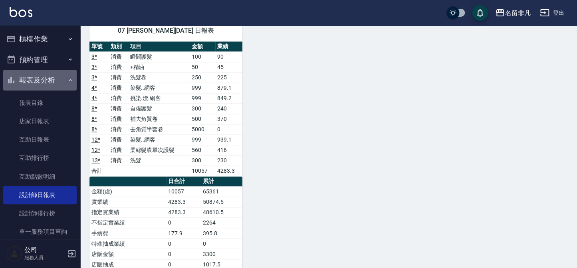
click at [43, 84] on button "報表及分析" at bounding box center [39, 80] width 73 height 21
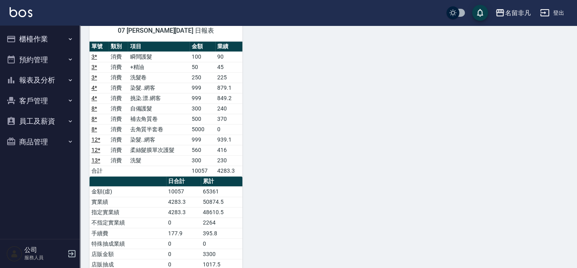
click at [49, 40] on button "櫃檯作業" at bounding box center [39, 39] width 73 height 21
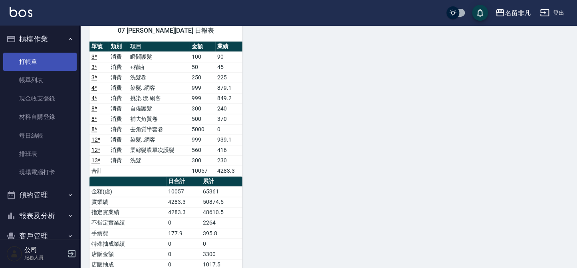
click at [56, 56] on link "打帳單" at bounding box center [39, 62] width 73 height 18
